Goal: Task Accomplishment & Management: Use online tool/utility

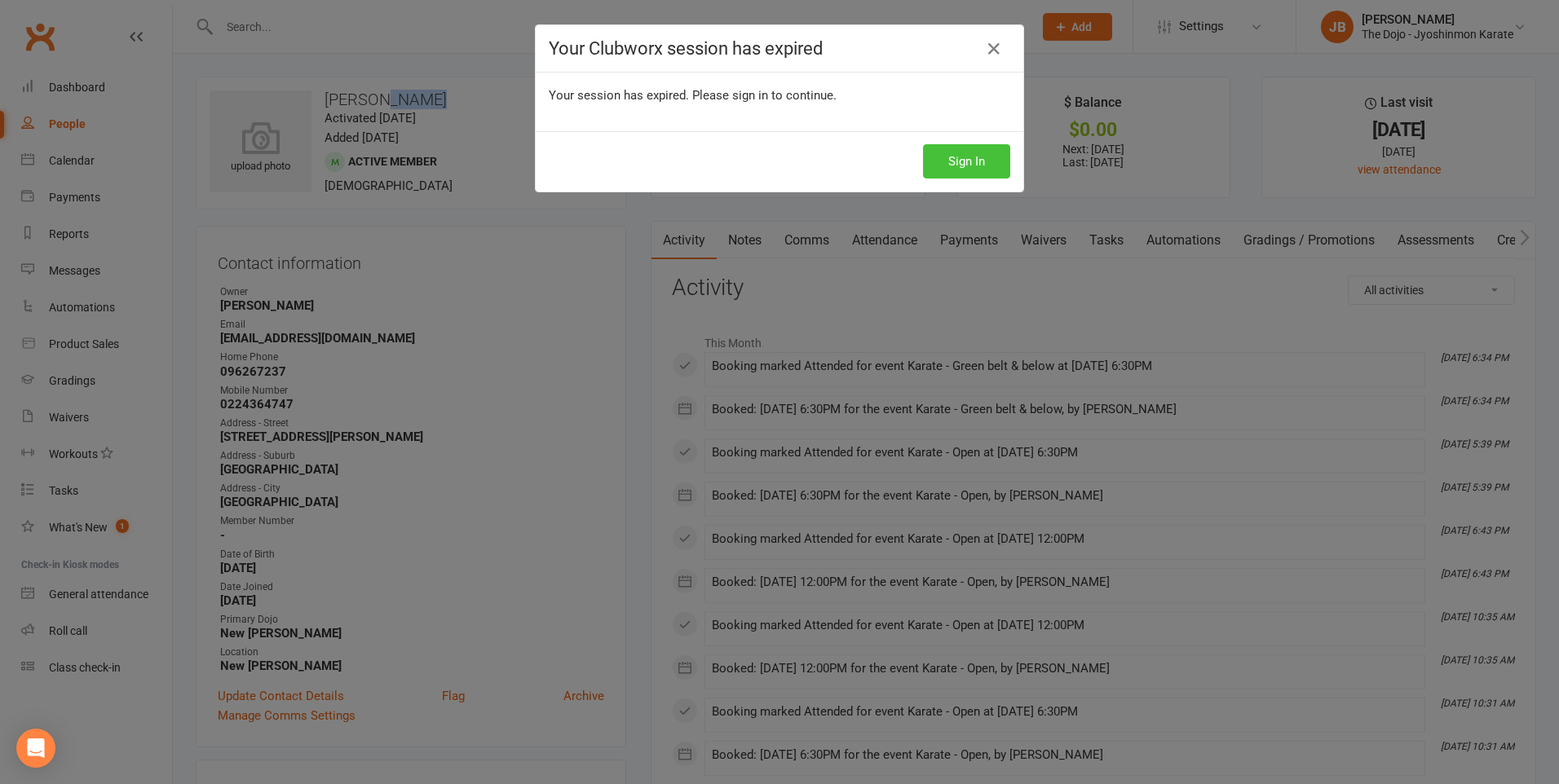
click at [985, 164] on button "Sign In" at bounding box center [967, 162] width 88 height 35
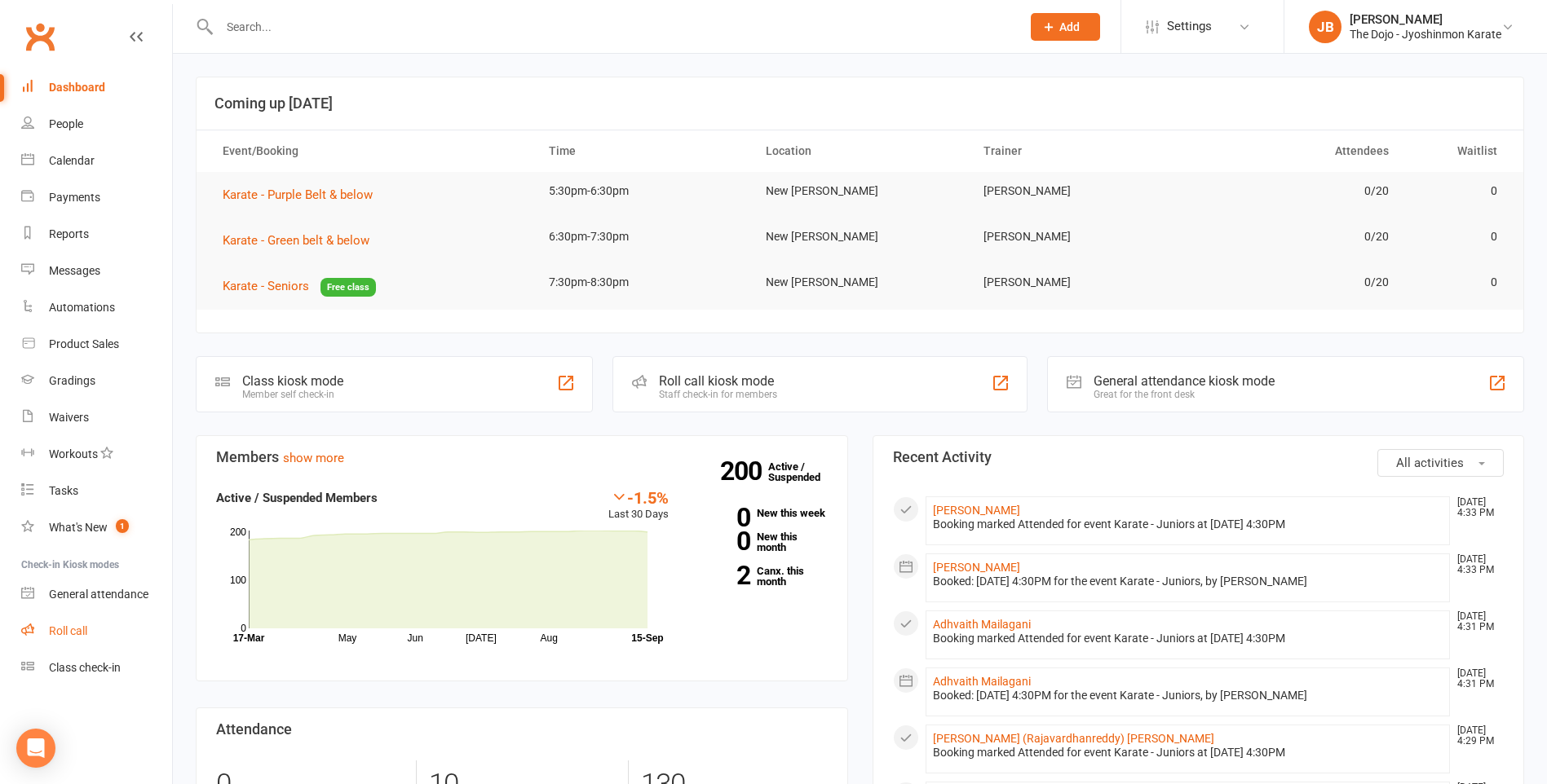
click at [89, 620] on link "Roll call" at bounding box center [96, 632] width 151 height 37
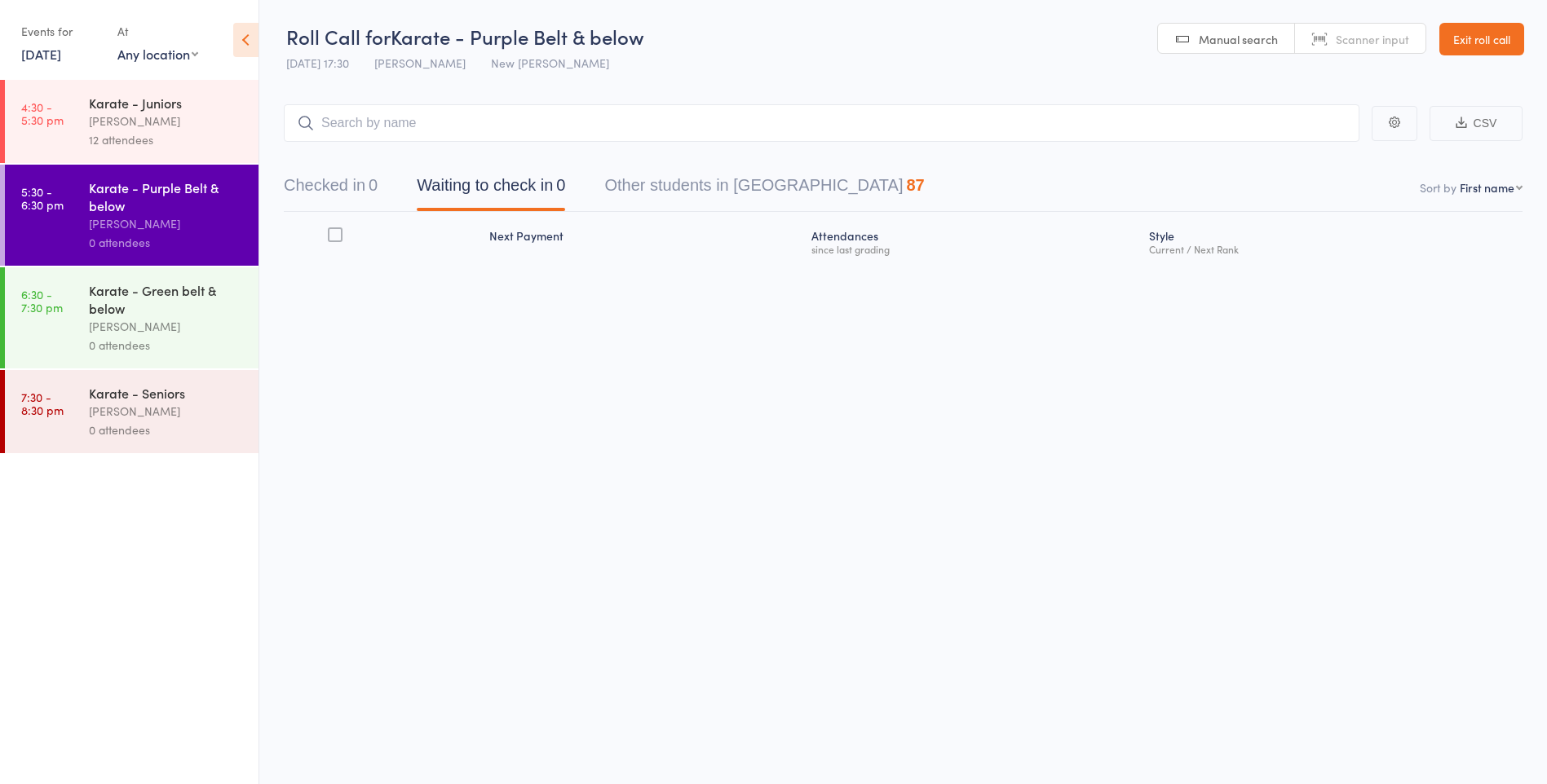
click at [314, 120] on icon at bounding box center [306, 123] width 18 height 18
click at [332, 120] on input "search" at bounding box center [822, 122] width 1076 height 37
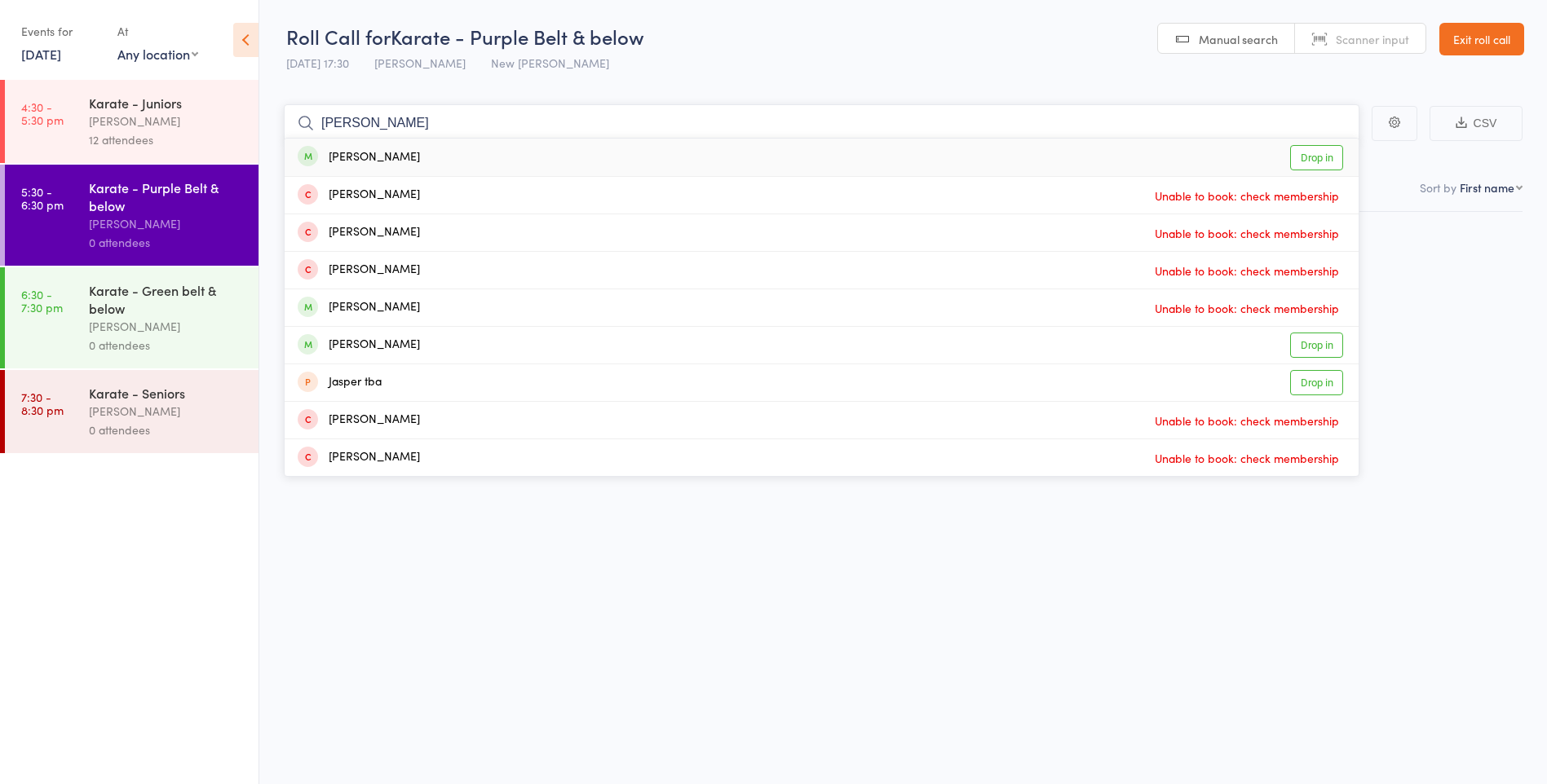
type input "[PERSON_NAME]"
click at [353, 158] on div "Jayla Lee" at bounding box center [359, 158] width 122 height 19
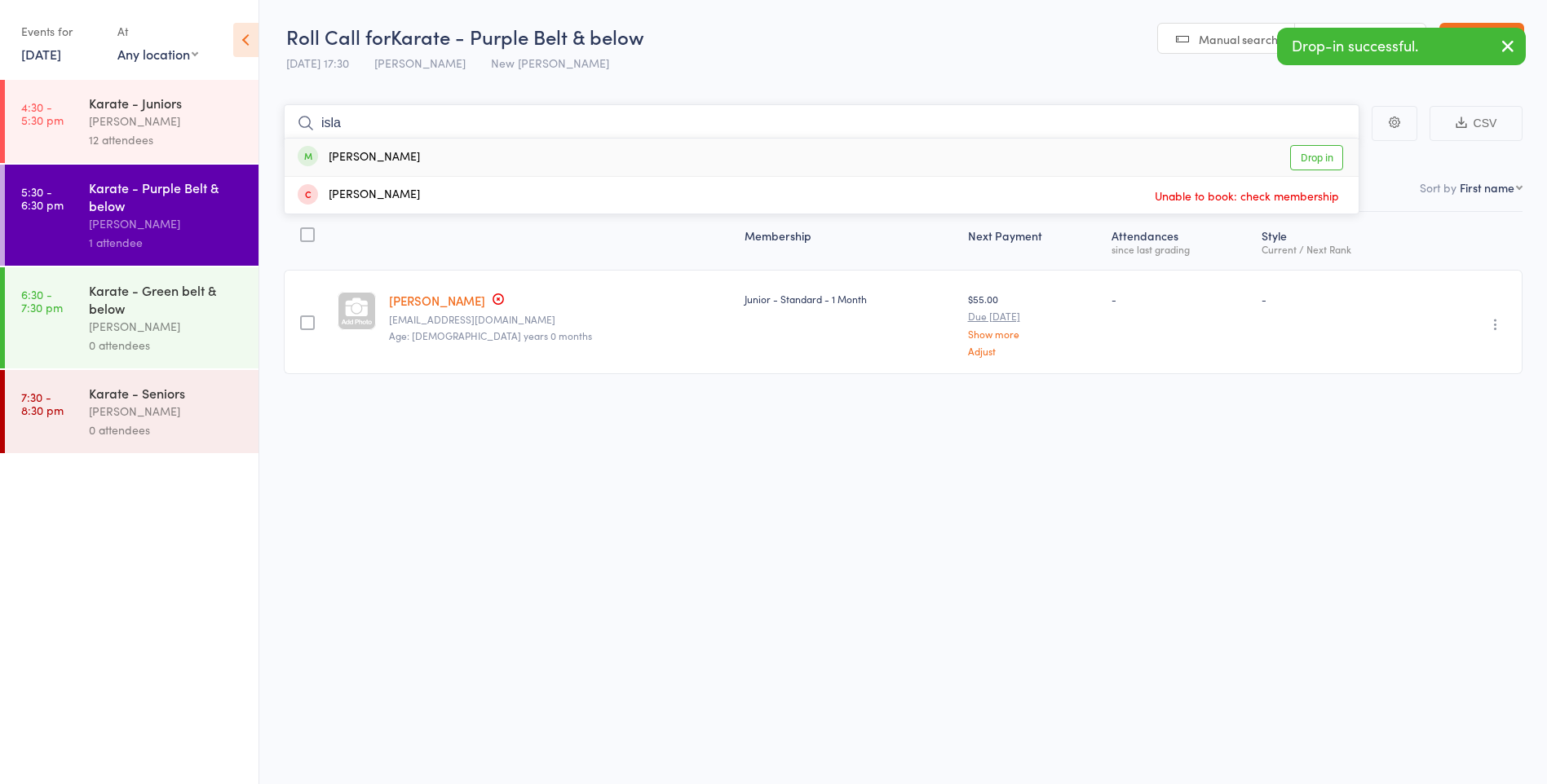
type input "isla"
click at [353, 158] on div "Isla Lee" at bounding box center [359, 158] width 122 height 19
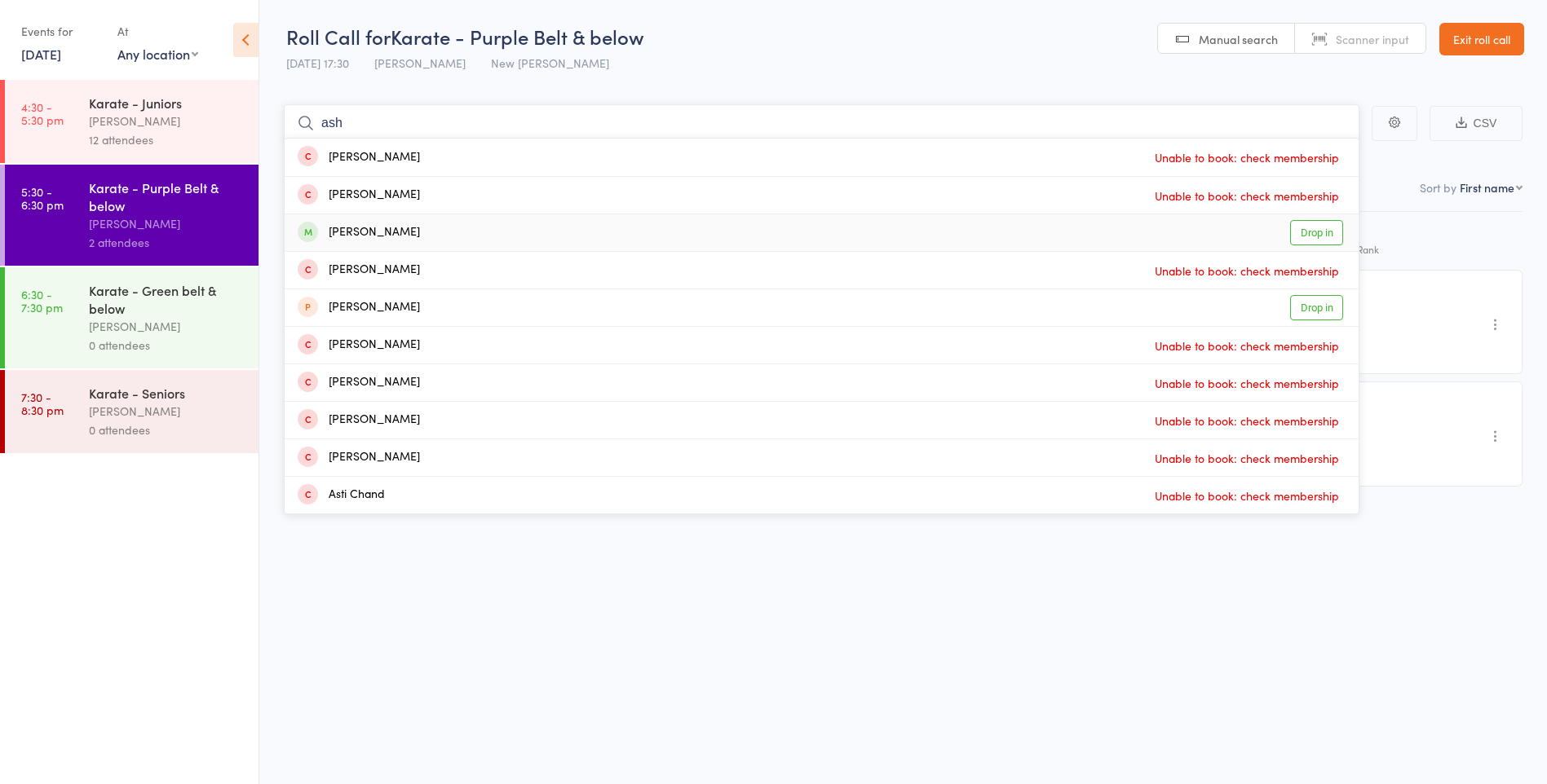
type input "ash"
click at [374, 235] on div "Asher Mendes" at bounding box center [359, 233] width 122 height 19
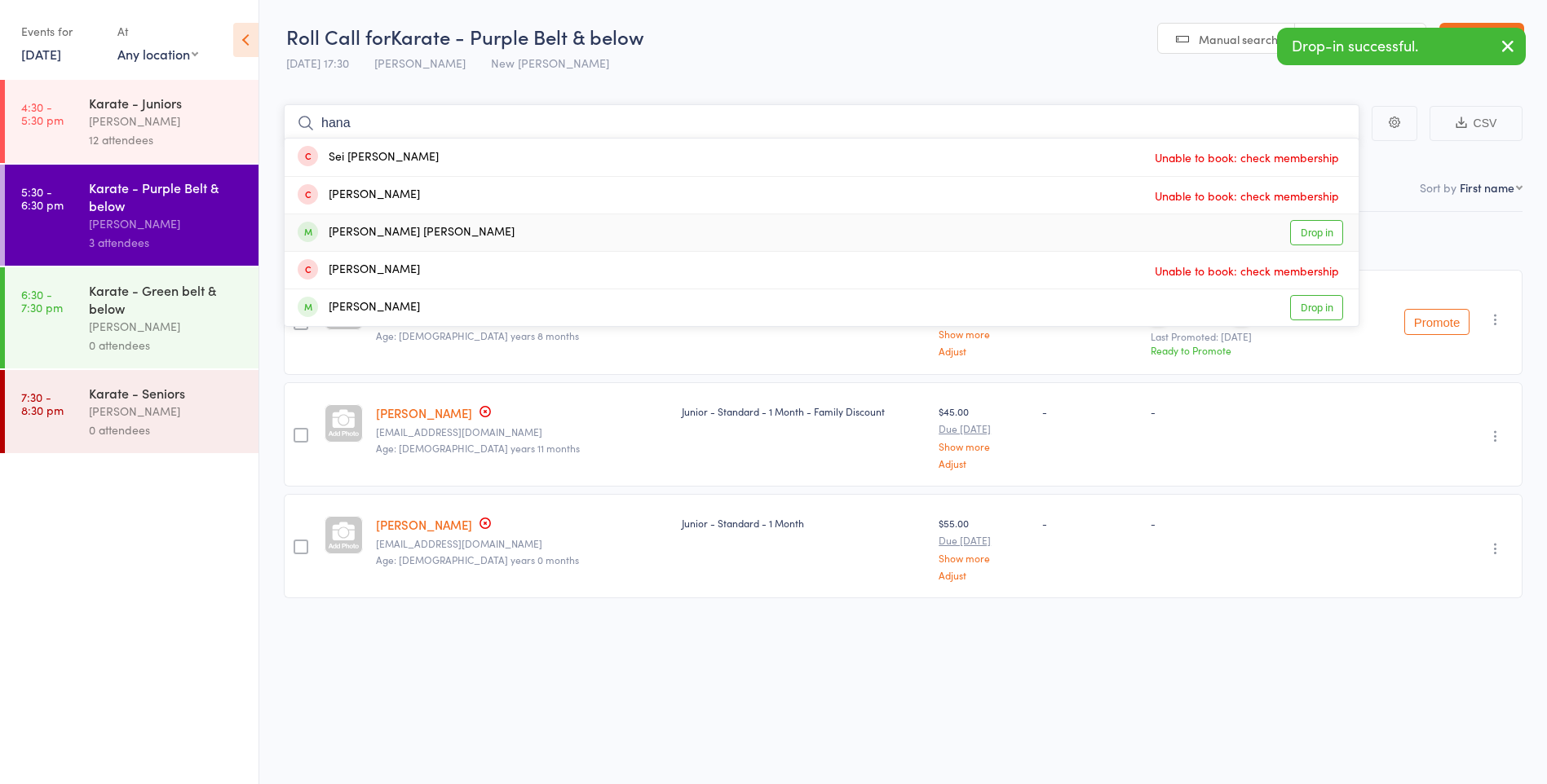
type input "hana"
click at [374, 229] on div "Hanan Senthil Kumar" at bounding box center [406, 233] width 217 height 19
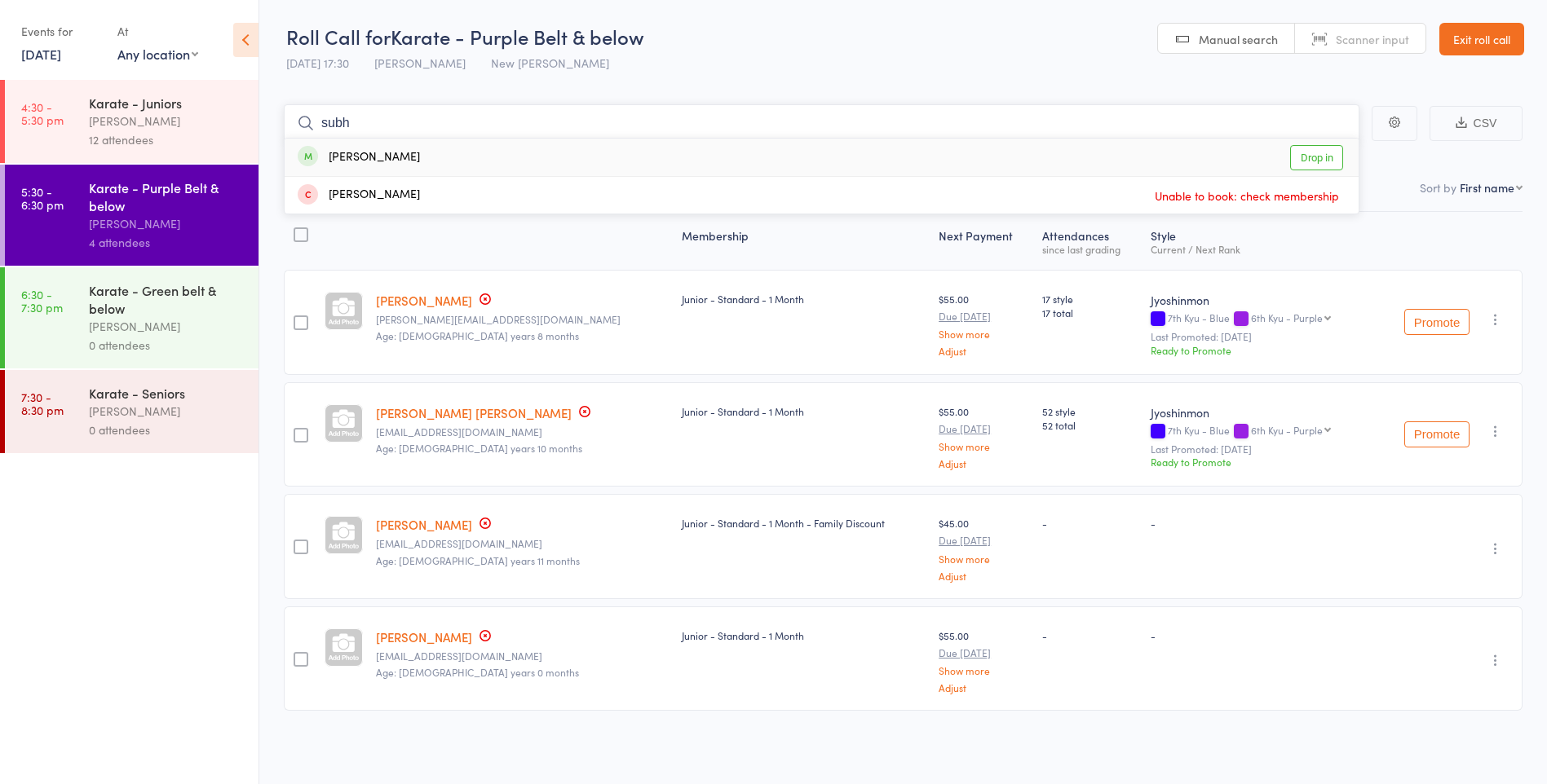
type input "subh"
click at [381, 158] on div "Subhan Ahmadi" at bounding box center [359, 158] width 122 height 19
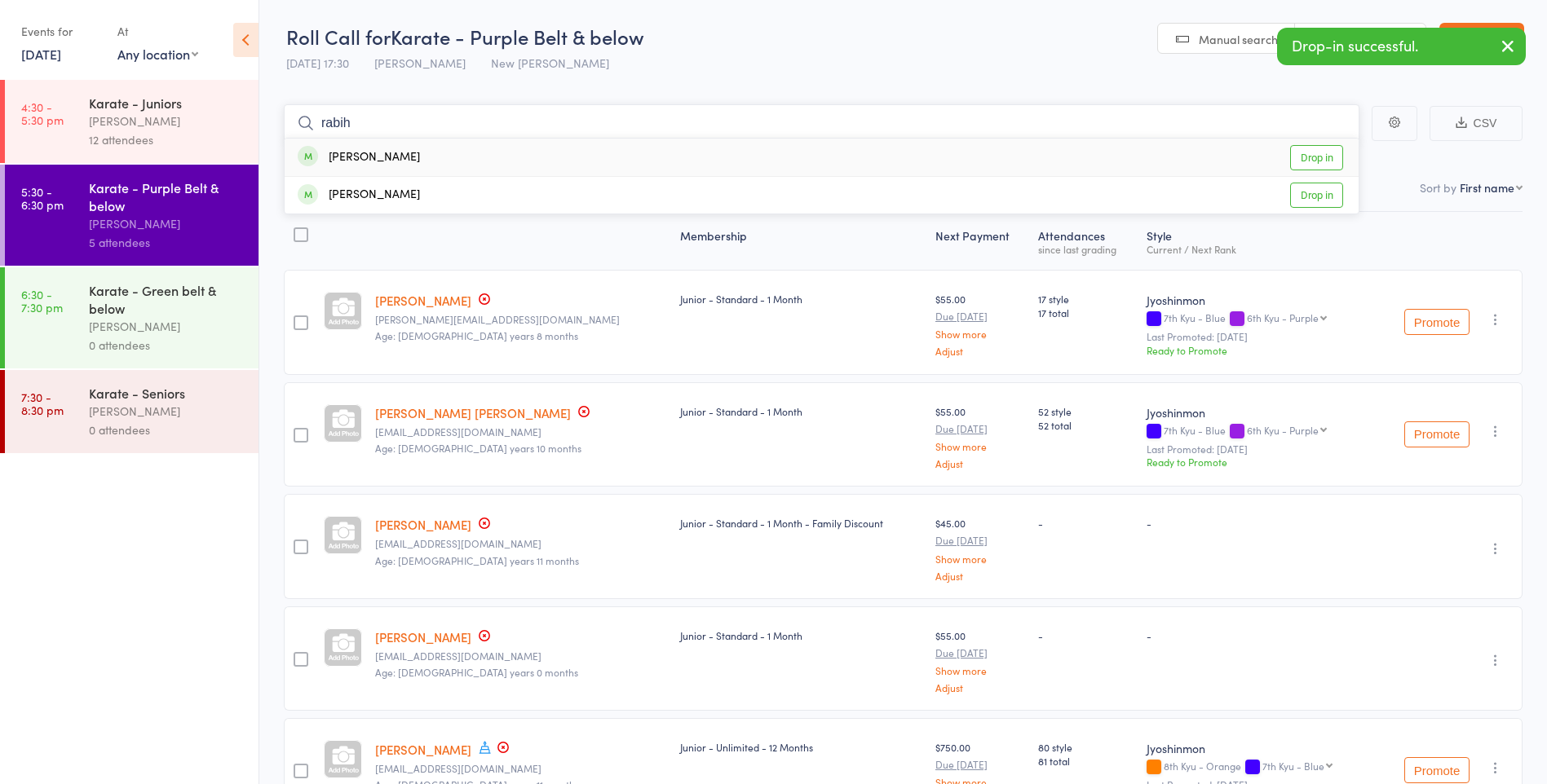
type input "rabih"
click at [381, 158] on div "Rabiha Hussaini" at bounding box center [359, 158] width 122 height 19
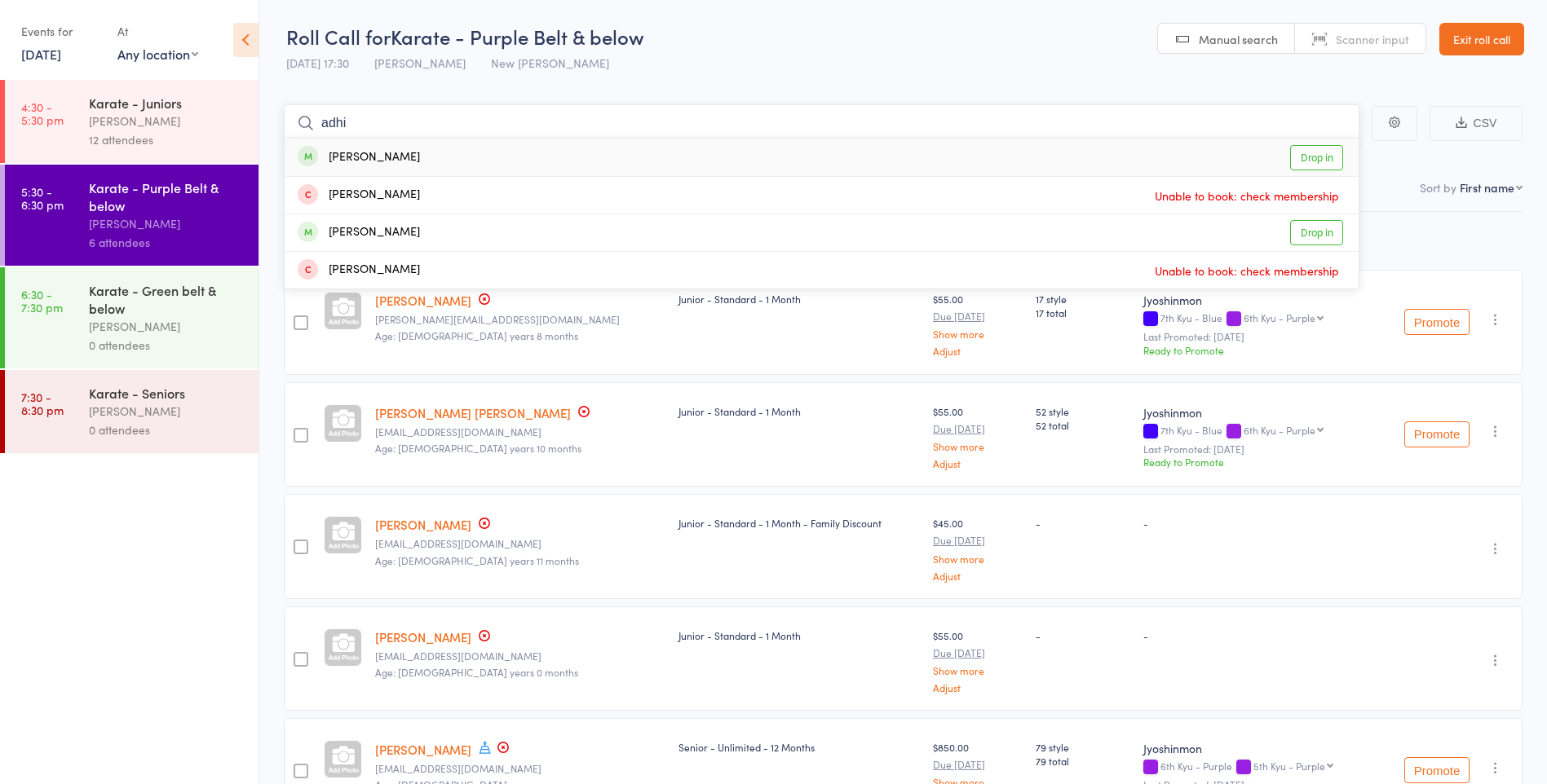
type input "adhi"
click at [381, 158] on div "Adhiraj Singh" at bounding box center [359, 158] width 122 height 19
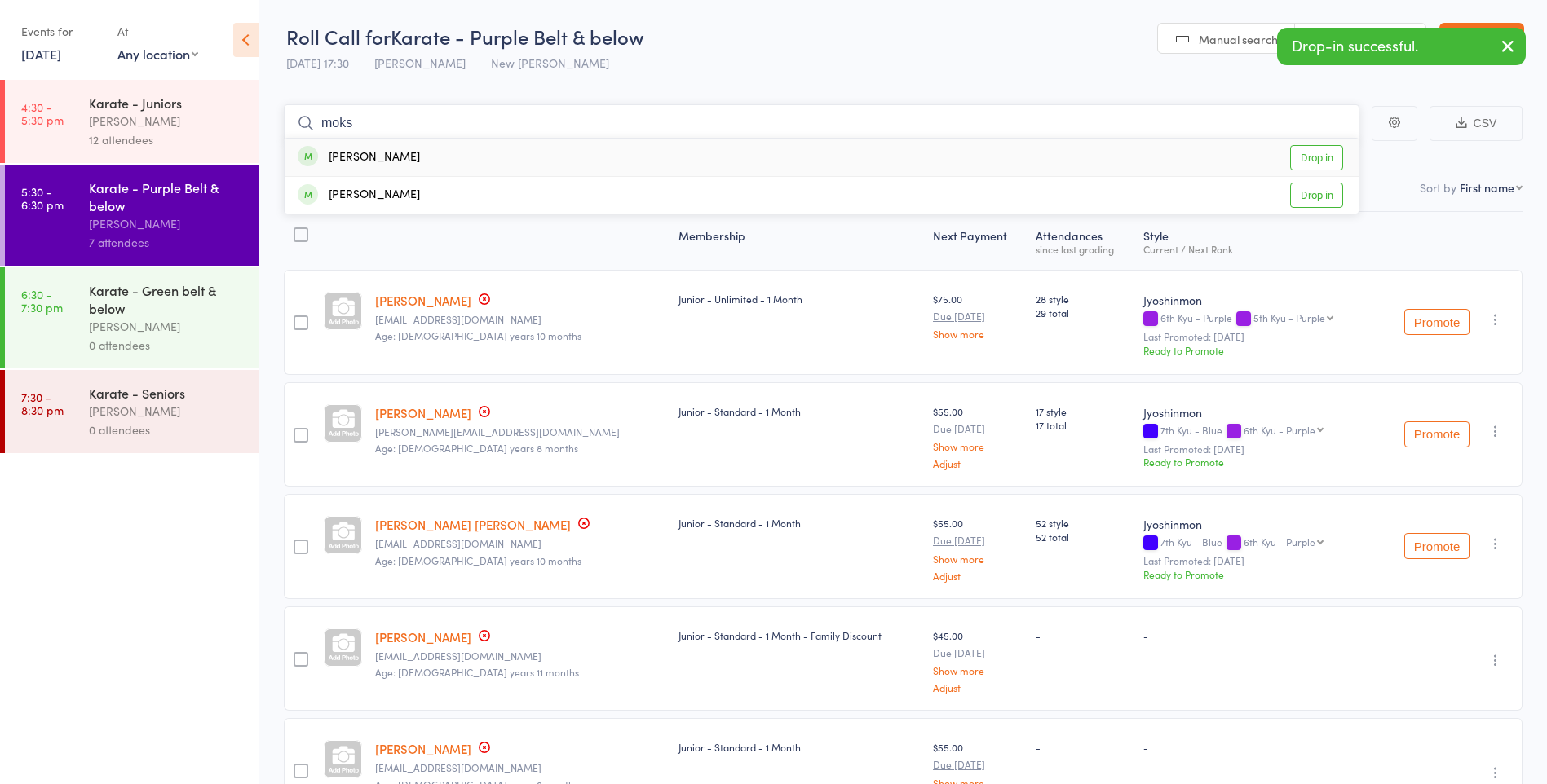
type input "moks"
click at [381, 158] on div "Moksh Fadia" at bounding box center [359, 158] width 122 height 19
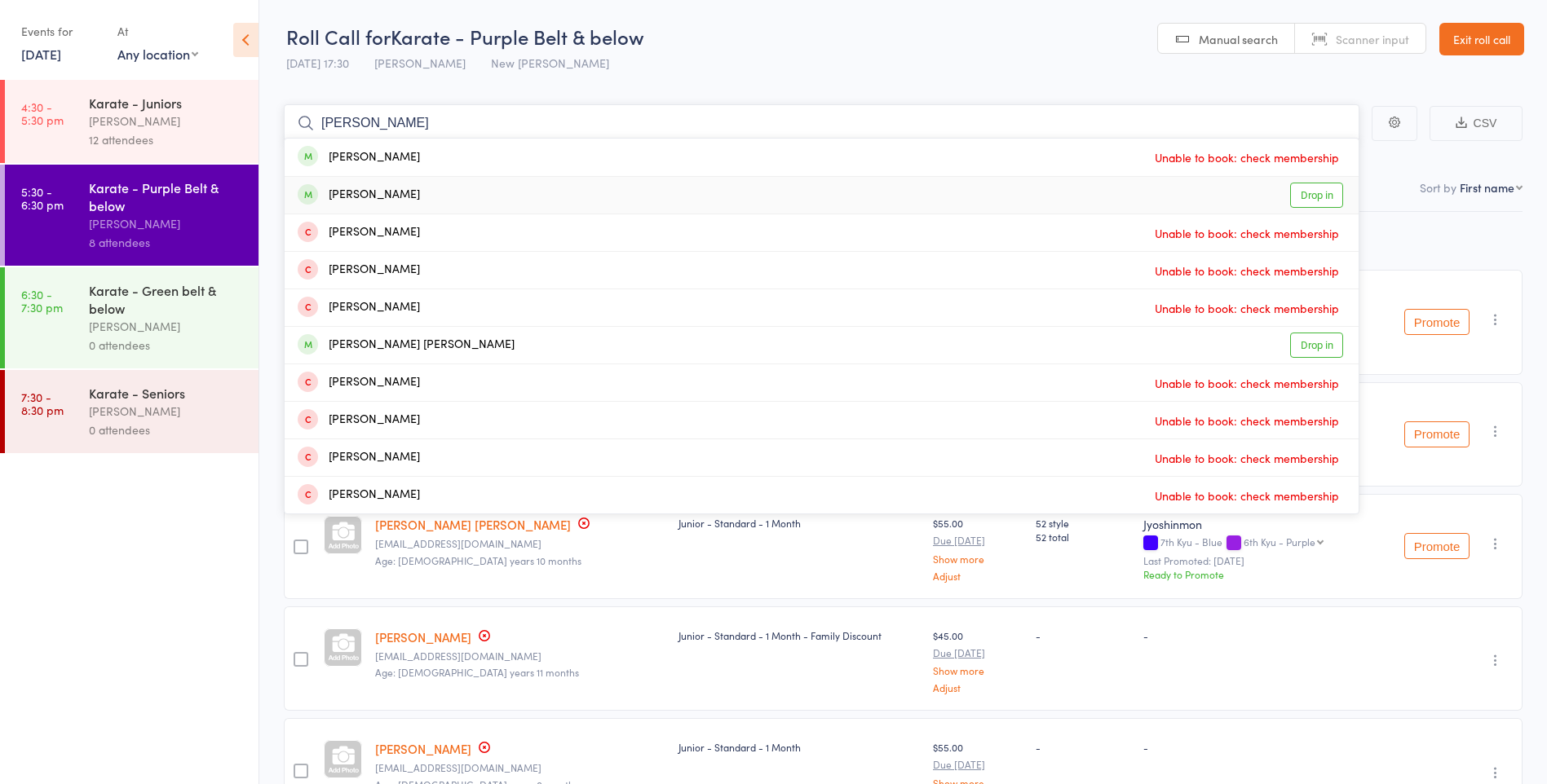
type input "jose"
click at [386, 189] on div "Joseph Tau Drop in" at bounding box center [822, 195] width 1074 height 37
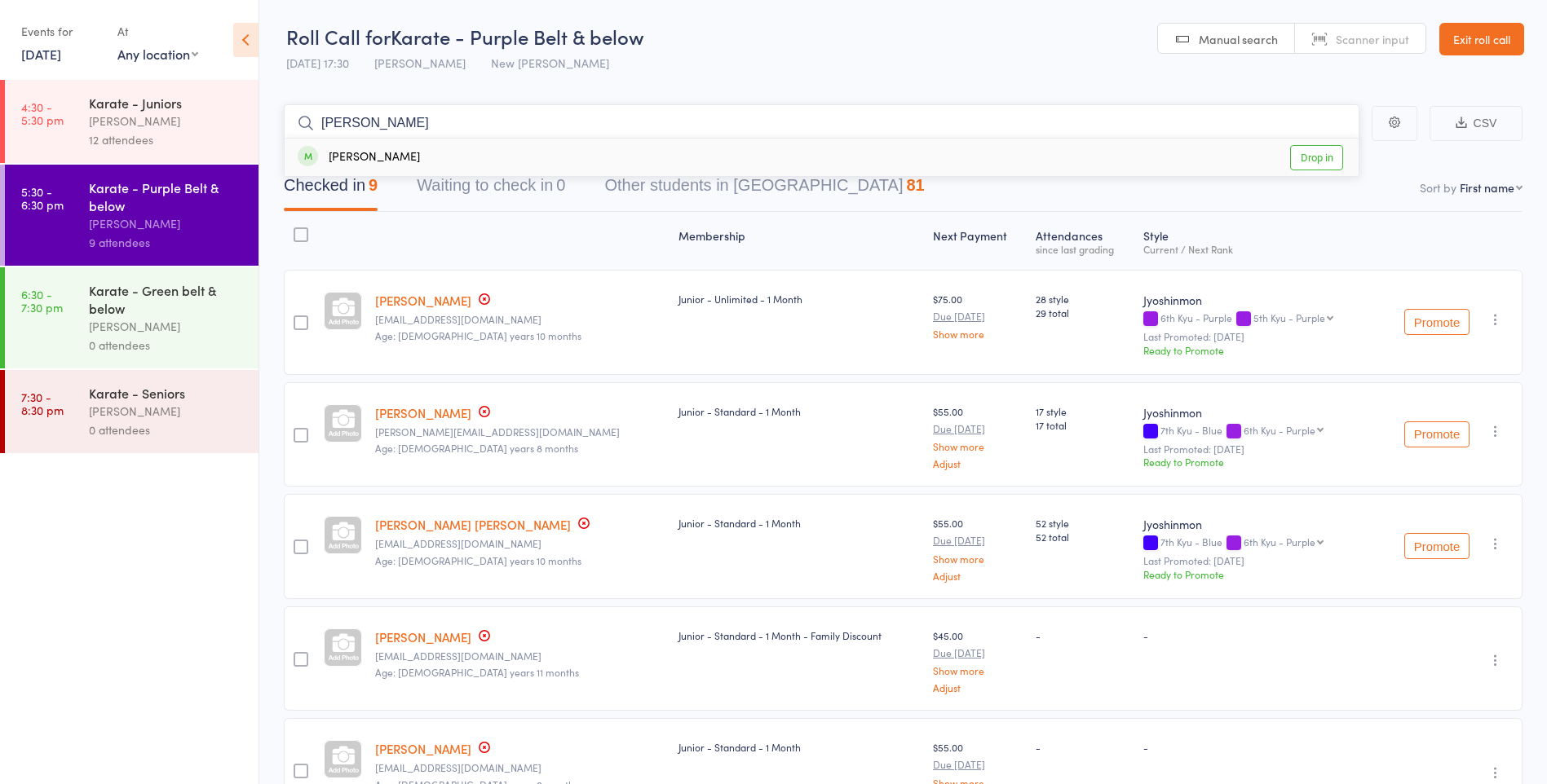
type input "jeff"
click at [399, 159] on div "Jeffrey Chen Drop in" at bounding box center [822, 157] width 1074 height 37
